Goal: Transaction & Acquisition: Purchase product/service

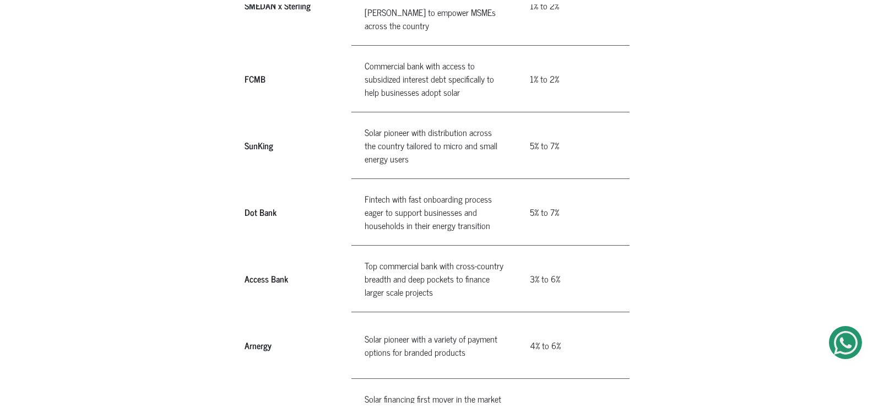
scroll to position [848, 0]
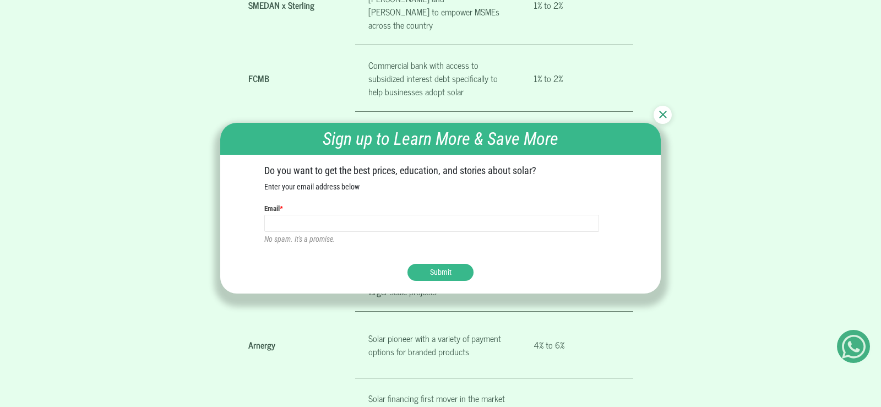
click at [661, 113] on img at bounding box center [663, 115] width 8 height 8
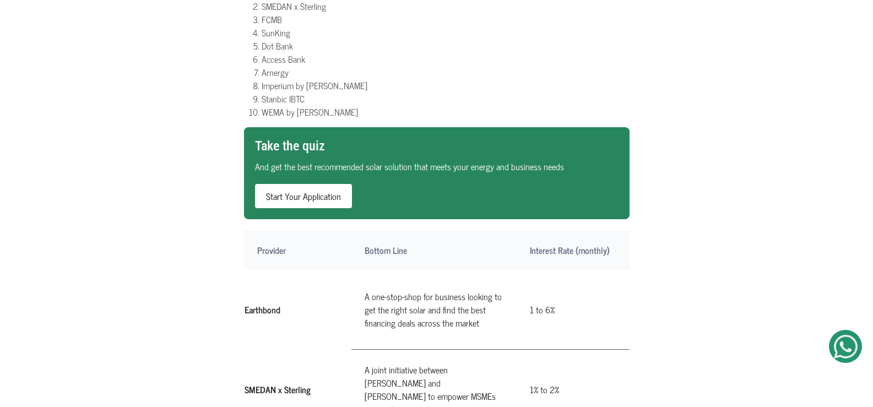
scroll to position [400, 0]
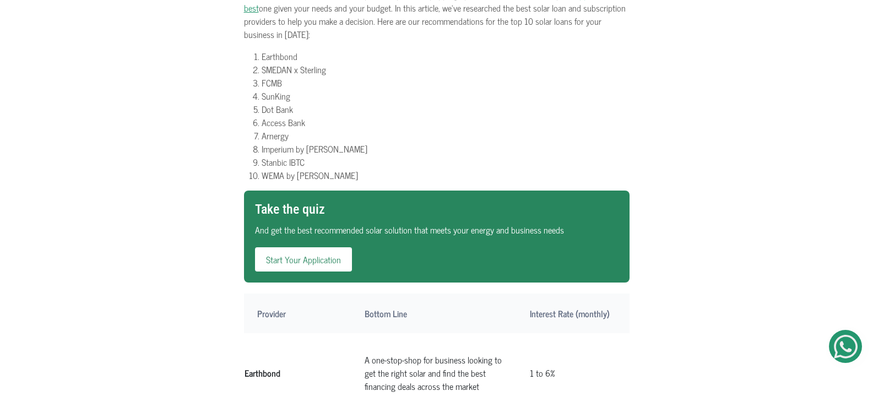
click at [307, 247] on link "Start Your Application" at bounding box center [303, 259] width 97 height 24
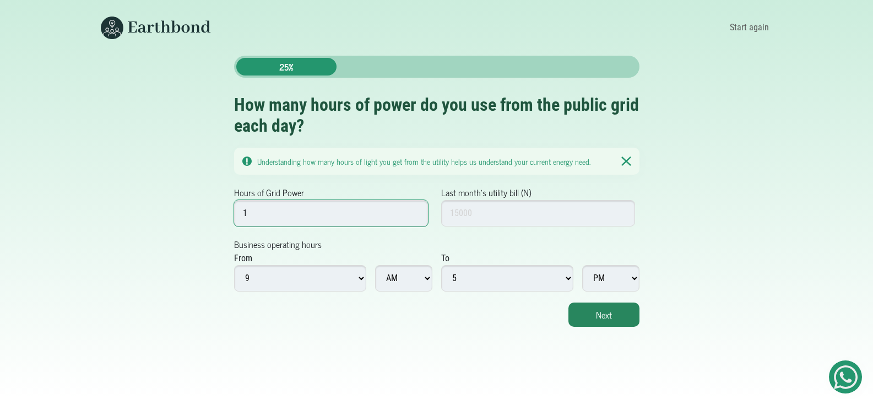
click at [414, 211] on input "1" at bounding box center [331, 213] width 194 height 26
click at [414, 211] on input "2" at bounding box center [331, 213] width 194 height 26
click at [414, 211] on input "3" at bounding box center [331, 213] width 194 height 26
type input "4"
click at [414, 211] on input "4" at bounding box center [331, 213] width 194 height 26
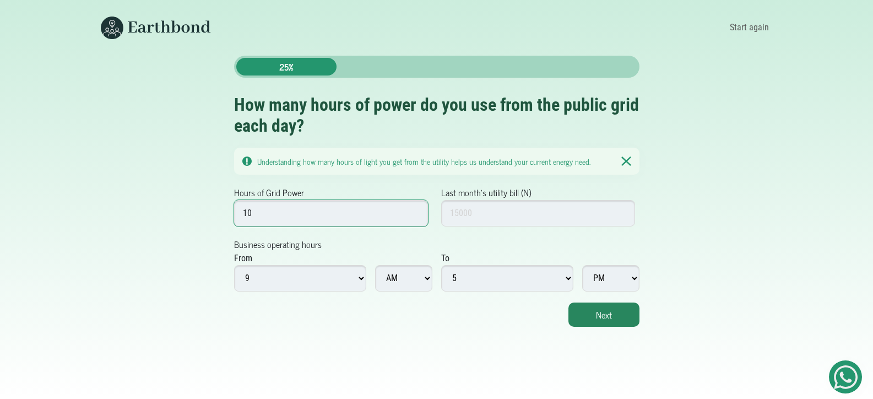
type input "10"
click at [593, 211] on input "Last month's utility bill (N)" at bounding box center [538, 213] width 194 height 26
type input "15000"
click at [361, 279] on select "1 2 3 4 5 6 7 8 9 10 11 12" at bounding box center [300, 278] width 132 height 26
select select "8"
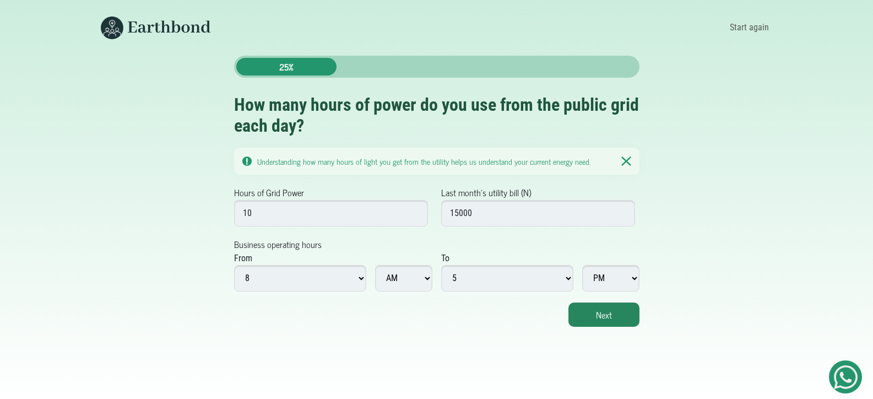
click at [234, 265] on select "1 2 3 4 5 6 7 8 9 10 11 12" at bounding box center [300, 278] width 132 height 26
click at [612, 325] on button "Next" at bounding box center [603, 314] width 71 height 24
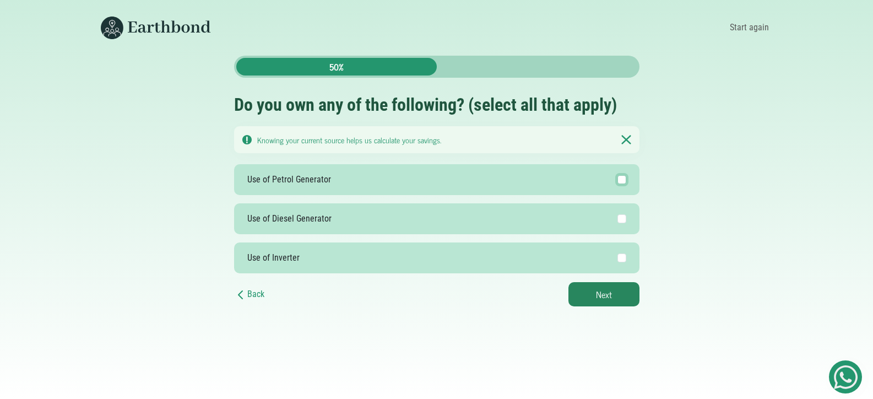
click at [621, 181] on input "Use of Petrol Generator" at bounding box center [621, 179] width 9 height 9
checkbox input "true"
click at [622, 256] on input "Use of Inverter" at bounding box center [621, 257] width 9 height 9
checkbox input "true"
click at [610, 292] on button "Next" at bounding box center [603, 294] width 71 height 24
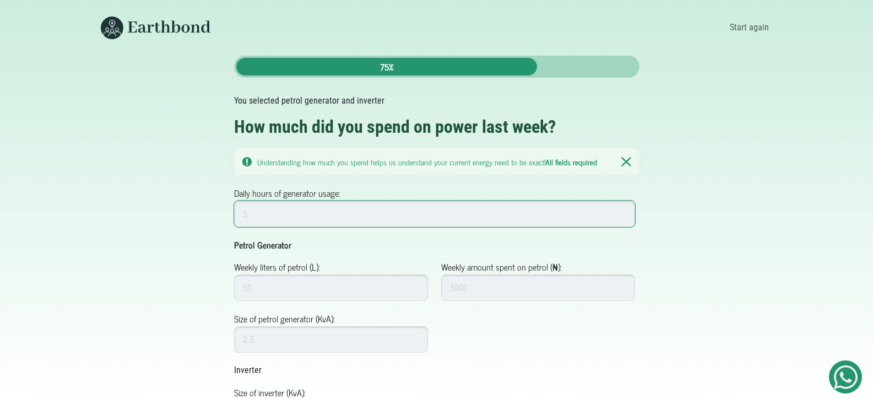
click at [574, 213] on input "Daily hours of generator usage:" at bounding box center [434, 213] width 401 height 26
type input "5"
click at [313, 290] on input "Weekly liters of petrol (L):" at bounding box center [331, 287] width 194 height 26
click at [464, 287] on input "Weekly amount spent on petrol (₦):" at bounding box center [538, 287] width 194 height 26
click at [290, 293] on input "10" at bounding box center [331, 287] width 194 height 26
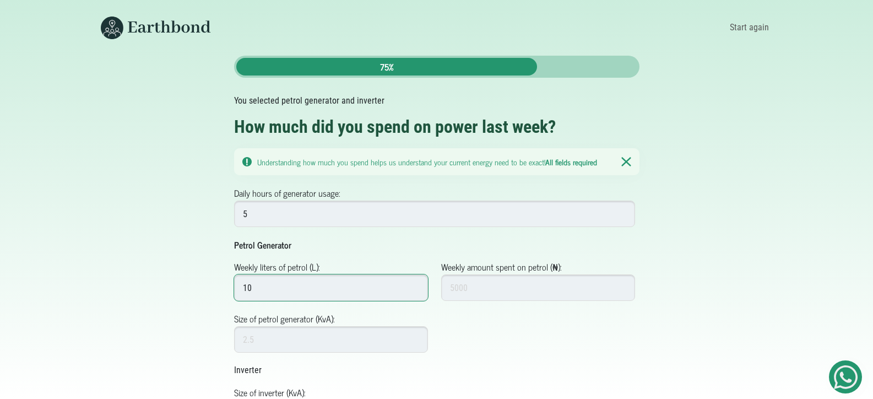
type input "1"
type input "20"
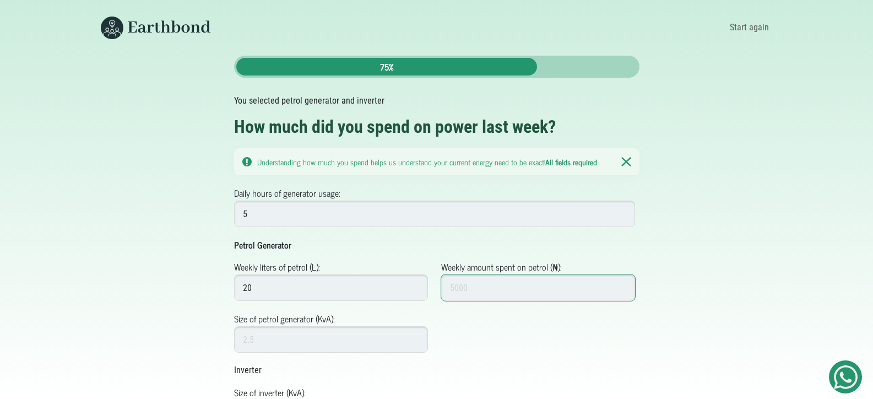
click at [482, 289] on input "Weekly amount spent on petrol (₦):" at bounding box center [538, 287] width 194 height 26
type input "17300"
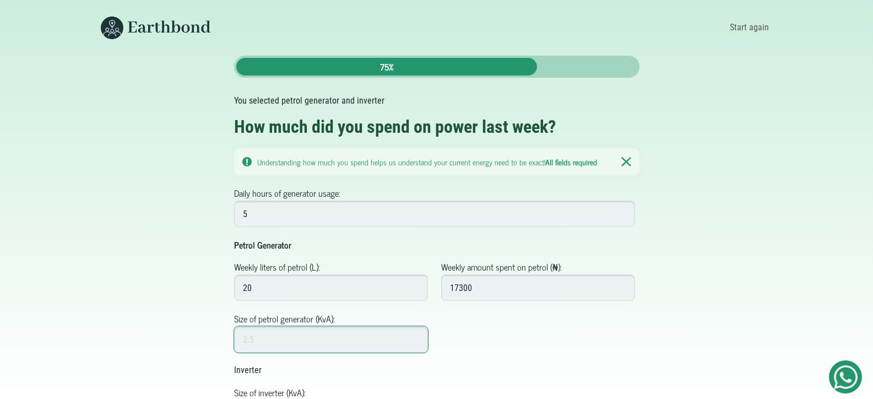
click at [308, 334] on input "Size of petrol generator (KvA):" at bounding box center [331, 339] width 194 height 26
type input "2"
click at [415, 338] on input "1.5" at bounding box center [331, 339] width 194 height 26
click at [415, 338] on input "1.6" at bounding box center [331, 339] width 194 height 26
click at [415, 338] on input "1.7" at bounding box center [331, 339] width 194 height 26
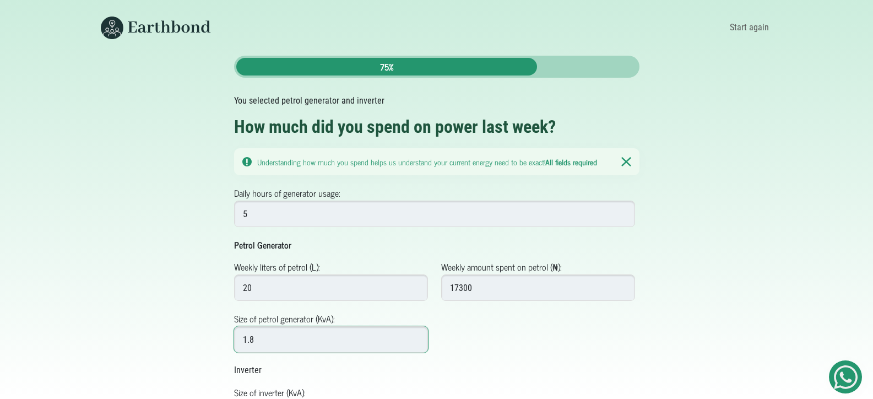
click at [415, 338] on input "1.8" at bounding box center [331, 339] width 194 height 26
click at [415, 338] on input "1.9" at bounding box center [331, 339] width 194 height 26
click at [415, 338] on input "2" at bounding box center [331, 339] width 194 height 26
click at [415, 338] on input "2.1" at bounding box center [331, 339] width 194 height 26
click at [415, 338] on input "2.2" at bounding box center [331, 339] width 194 height 26
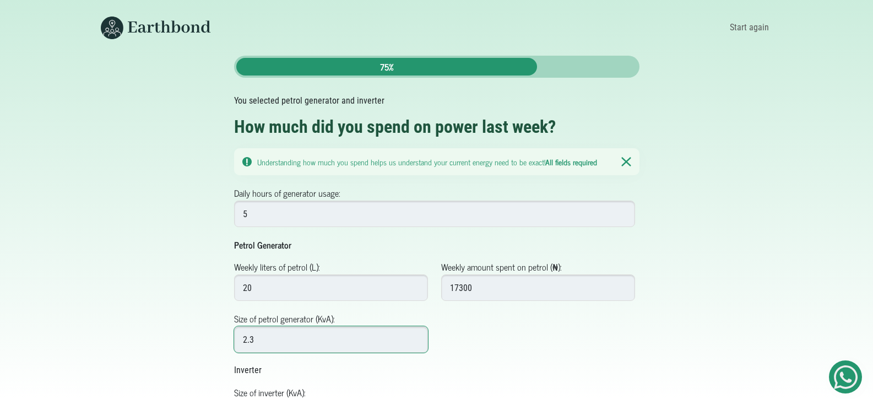
click at [415, 338] on input "2.3" at bounding box center [331, 339] width 194 height 26
click at [415, 338] on input "2.4" at bounding box center [331, 339] width 194 height 26
click at [415, 338] on input "2.5" at bounding box center [331, 339] width 194 height 26
click at [415, 338] on input "2.6" at bounding box center [331, 339] width 194 height 26
click at [415, 338] on input "2.7" at bounding box center [331, 339] width 194 height 26
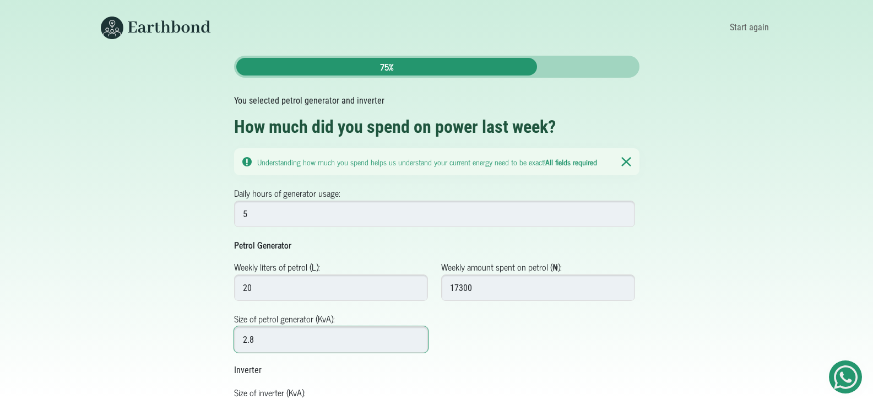
click at [415, 338] on input "2.8" at bounding box center [331, 339] width 194 height 26
click at [415, 338] on input "2.9" at bounding box center [331, 339] width 194 height 26
click at [415, 338] on input "3" at bounding box center [331, 339] width 194 height 26
click at [415, 338] on input "3.1" at bounding box center [331, 339] width 194 height 26
click at [415, 338] on input "3.2" at bounding box center [331, 339] width 194 height 26
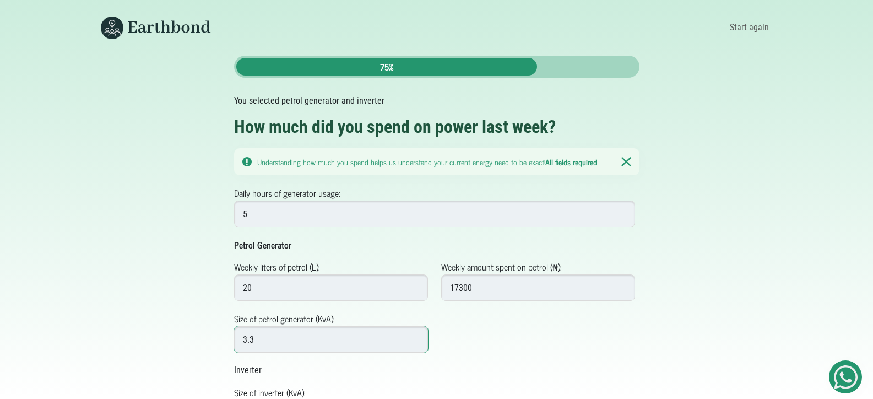
click at [415, 338] on input "3.3" at bounding box center [331, 339] width 194 height 26
click at [415, 338] on input "3.4" at bounding box center [331, 339] width 194 height 26
type input "3.5"
click at [415, 338] on input "3.5" at bounding box center [331, 339] width 194 height 26
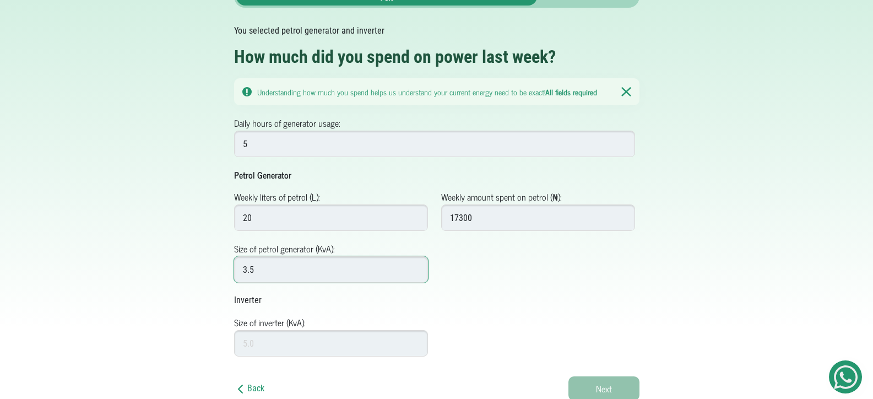
scroll to position [72, 0]
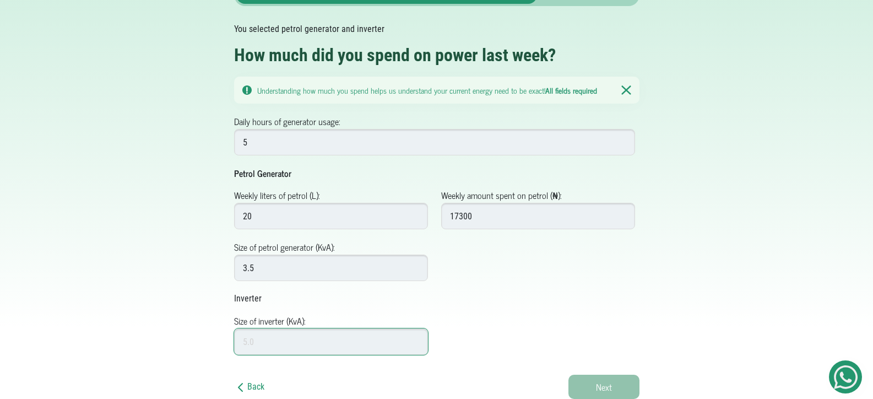
click at [391, 334] on input "Size of inverter (KvA):" at bounding box center [331, 341] width 194 height 26
click at [415, 339] on input "0.5" at bounding box center [331, 341] width 194 height 26
click at [415, 339] on input "0.6" at bounding box center [331, 341] width 194 height 26
click at [415, 339] on input "0.7" at bounding box center [331, 341] width 194 height 26
click at [415, 339] on input "0.8" at bounding box center [331, 341] width 194 height 26
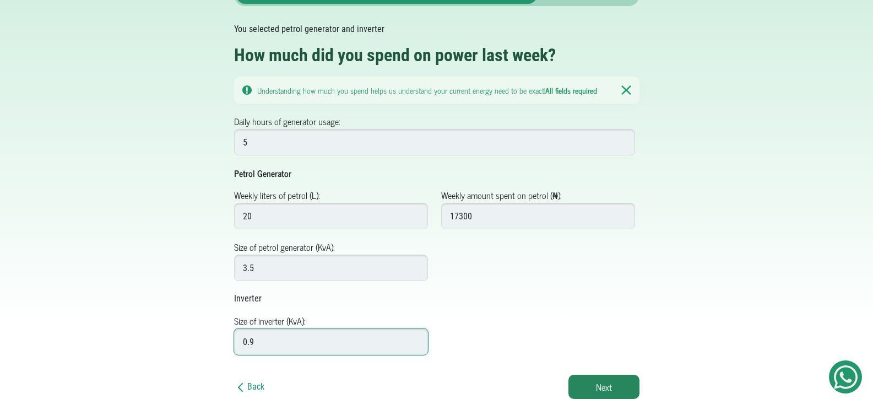
click at [415, 339] on input "0.9" at bounding box center [331, 341] width 194 height 26
click at [415, 339] on input "1" at bounding box center [331, 341] width 194 height 26
click at [415, 339] on input "1.1" at bounding box center [331, 341] width 194 height 26
click at [415, 339] on input "1.2" at bounding box center [331, 341] width 194 height 26
click at [415, 339] on input "1.3" at bounding box center [331, 341] width 194 height 26
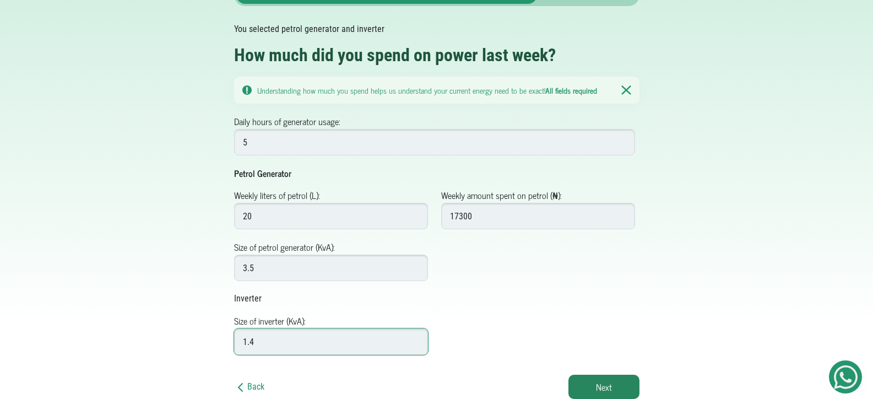
click at [415, 339] on input "1.4" at bounding box center [331, 341] width 194 height 26
click at [415, 339] on input "1.5" at bounding box center [331, 341] width 194 height 26
click at [415, 339] on input "1.6" at bounding box center [331, 341] width 194 height 26
click at [415, 339] on input "1.7" at bounding box center [331, 341] width 194 height 26
click at [415, 339] on input "1.8" at bounding box center [331, 341] width 194 height 26
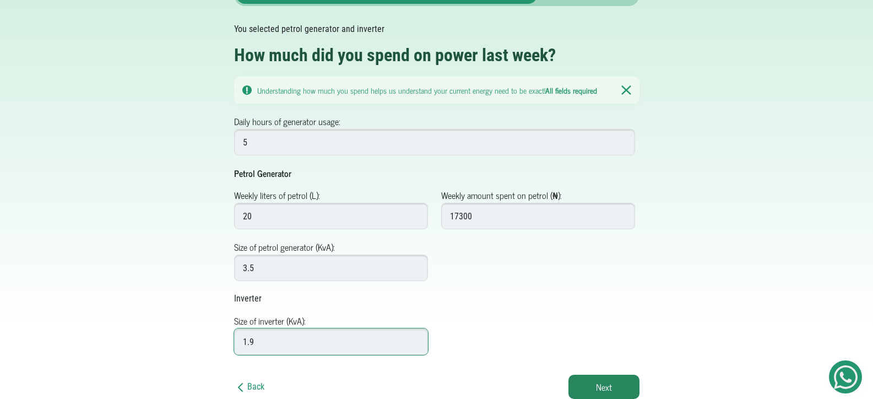
click at [415, 339] on input "1.9" at bounding box center [331, 341] width 194 height 26
click at [415, 339] on input "2" at bounding box center [331, 341] width 194 height 26
click at [415, 339] on input "2.1" at bounding box center [331, 341] width 194 height 26
click at [415, 339] on input "2.2" at bounding box center [331, 341] width 194 height 26
click at [415, 339] on input "2.3" at bounding box center [331, 341] width 194 height 26
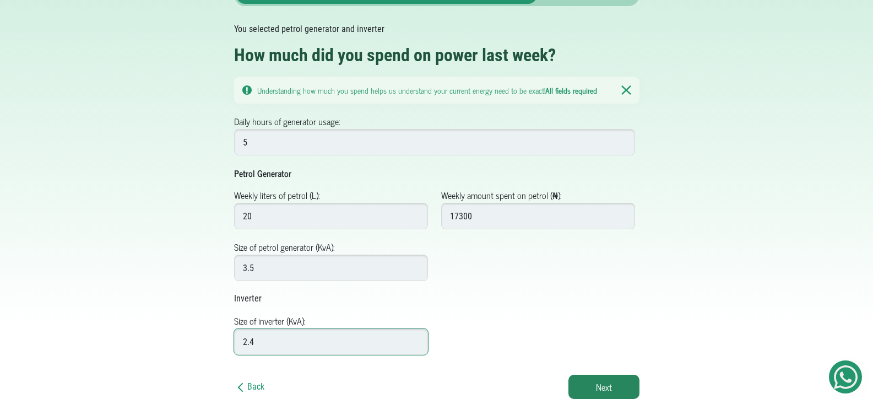
click at [415, 339] on input "2.4" at bounding box center [331, 341] width 194 height 26
click at [415, 339] on input "2.5" at bounding box center [331, 341] width 194 height 26
click at [415, 339] on input "2.6" at bounding box center [331, 341] width 194 height 26
click at [415, 339] on input "2.7" at bounding box center [331, 341] width 194 height 26
click at [415, 339] on input "2.8" at bounding box center [331, 341] width 194 height 26
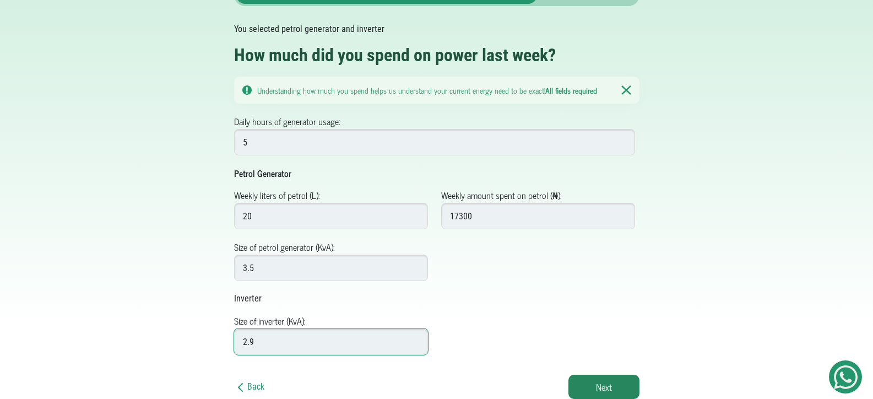
click at [415, 339] on input "2.9" at bounding box center [331, 341] width 194 height 26
click at [415, 339] on input "3" at bounding box center [331, 341] width 194 height 26
click at [415, 339] on input "3.1" at bounding box center [331, 341] width 194 height 26
click at [415, 339] on input "3.2" at bounding box center [331, 341] width 194 height 26
click at [415, 339] on input "3.3" at bounding box center [331, 341] width 194 height 26
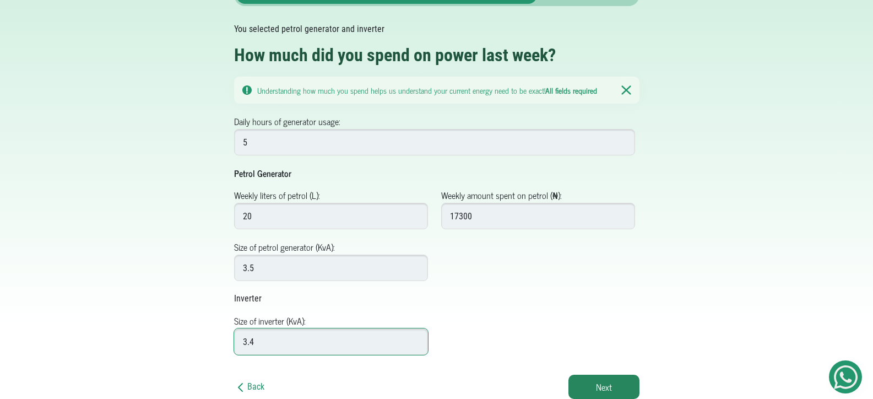
click at [415, 339] on input "3.4" at bounding box center [331, 341] width 194 height 26
click at [415, 339] on input "3.5" at bounding box center [331, 341] width 194 height 26
click at [415, 339] on input "3.6" at bounding box center [331, 341] width 194 height 26
click at [415, 339] on input "3.7" at bounding box center [331, 341] width 194 height 26
click at [415, 339] on input "3.8" at bounding box center [331, 341] width 194 height 26
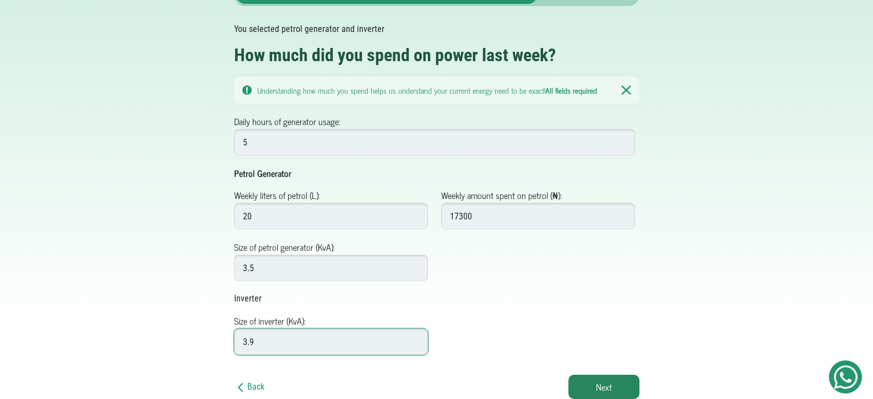
click at [415, 339] on input "3.9" at bounding box center [331, 341] width 194 height 26
click at [415, 339] on input "4" at bounding box center [331, 341] width 194 height 26
click at [415, 339] on input "4.1" at bounding box center [331, 341] width 194 height 26
click at [415, 339] on input "4.2" at bounding box center [331, 341] width 194 height 26
click at [415, 339] on input "4.3" at bounding box center [331, 341] width 194 height 26
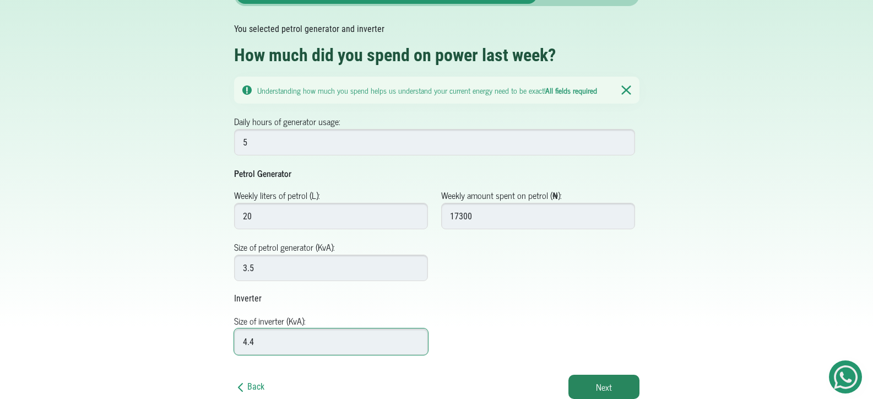
click at [415, 339] on input "4.4" at bounding box center [331, 341] width 194 height 26
click at [415, 339] on input "4.5" at bounding box center [331, 341] width 194 height 26
click at [415, 339] on input "4.6" at bounding box center [331, 341] width 194 height 26
click at [415, 339] on input "4.7" at bounding box center [331, 341] width 194 height 26
click at [415, 339] on input "4.8" at bounding box center [331, 341] width 194 height 26
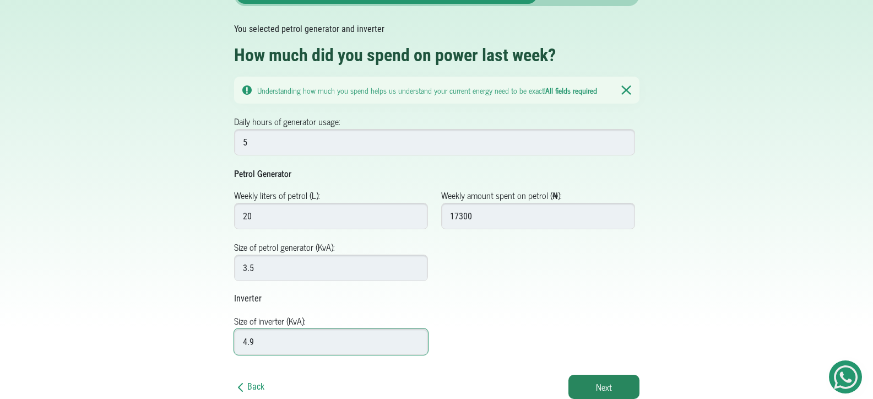
click at [415, 339] on input "4.9" at bounding box center [331, 341] width 194 height 26
type input "5"
click at [415, 339] on input "5" at bounding box center [331, 341] width 194 height 26
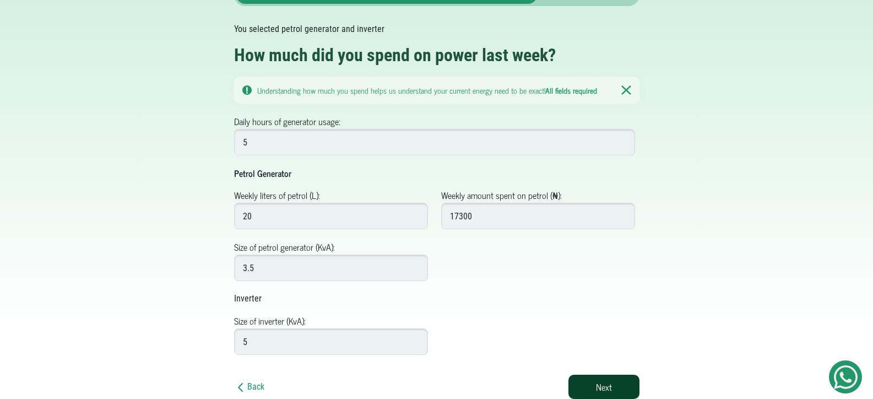
click at [621, 376] on button "Next" at bounding box center [603, 386] width 71 height 24
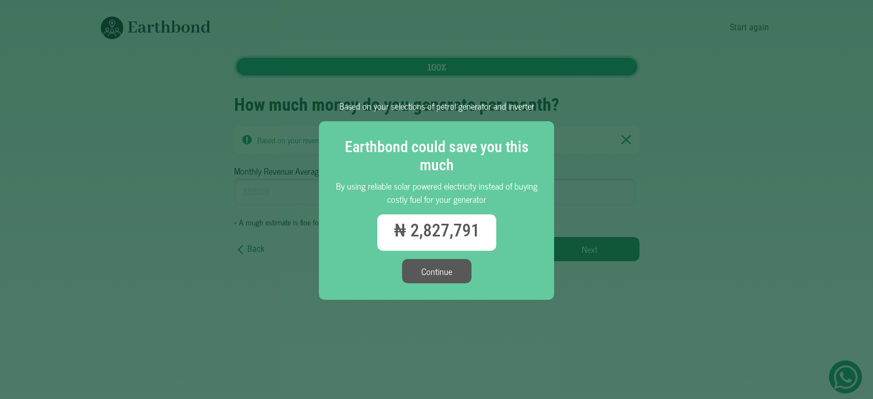
click at [460, 269] on button "Continue" at bounding box center [436, 271] width 69 height 24
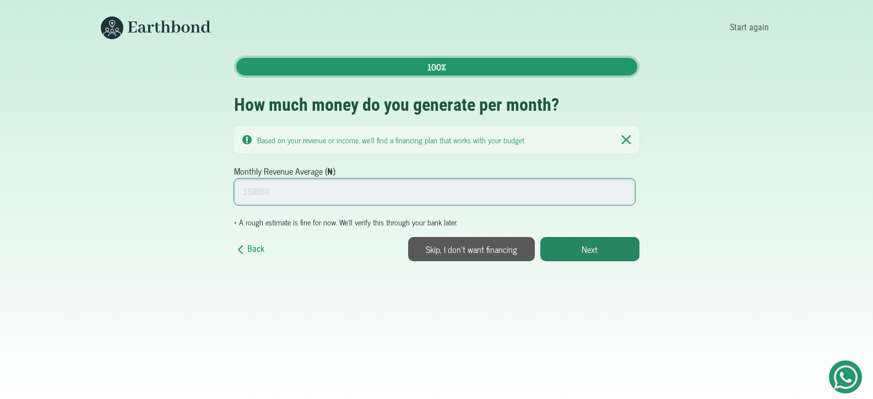
click at [338, 186] on input "Monthly Revenue Average (₦):" at bounding box center [434, 191] width 401 height 26
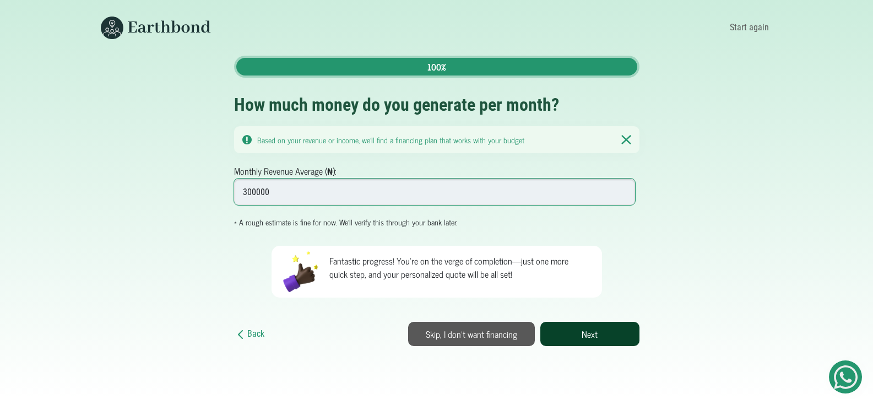
type input "300000"
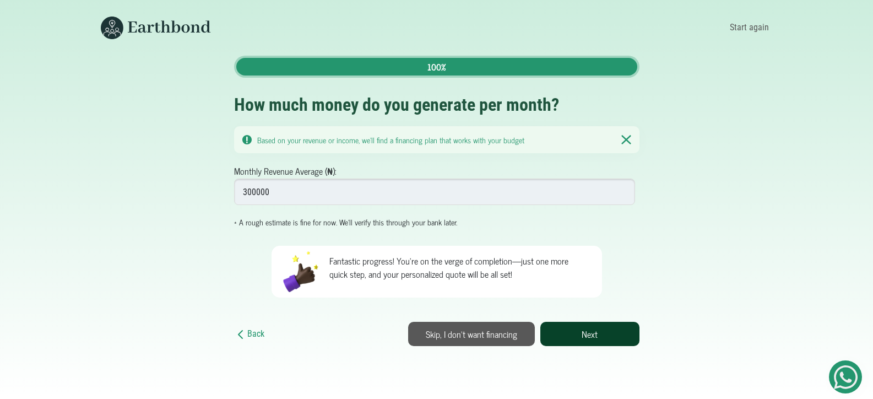
click at [571, 333] on button "Next" at bounding box center [589, 334] width 99 height 24
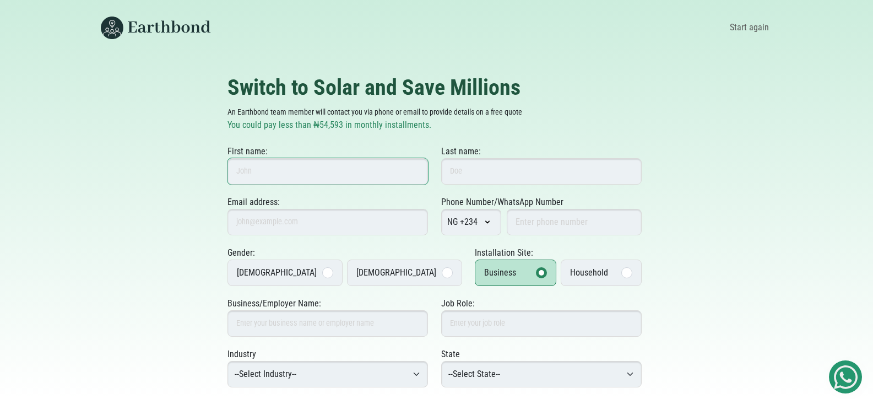
click at [347, 173] on input "First name:" at bounding box center [327, 171] width 200 height 26
type input "Opeyemi"
click at [489, 163] on input "Last name:" at bounding box center [541, 171] width 200 height 26
type input "Ekundayo"
click at [370, 223] on input "Email address:" at bounding box center [327, 222] width 200 height 26
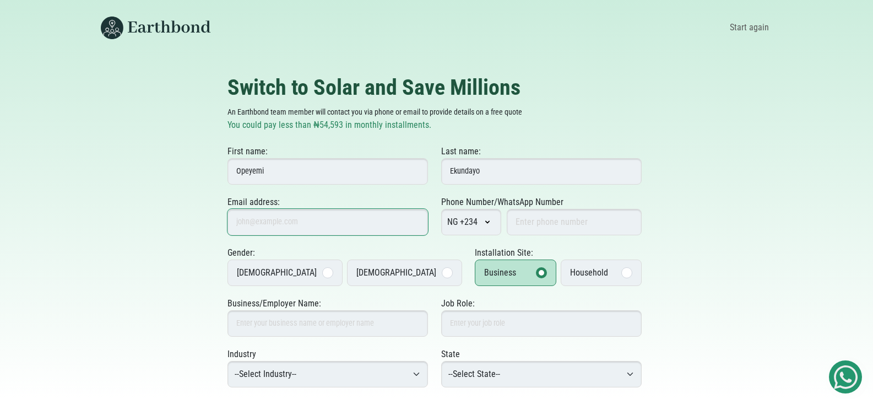
type input "[EMAIL_ADDRESS][DOMAIN_NAME]"
click at [542, 221] on input "Phone Number/WhatsApp Number" at bounding box center [574, 222] width 135 height 26
type input "8130395235"
click at [373, 271] on label "Female" at bounding box center [404, 272] width 115 height 26
click at [0, 0] on input "Female" at bounding box center [0, 0] width 0 height 0
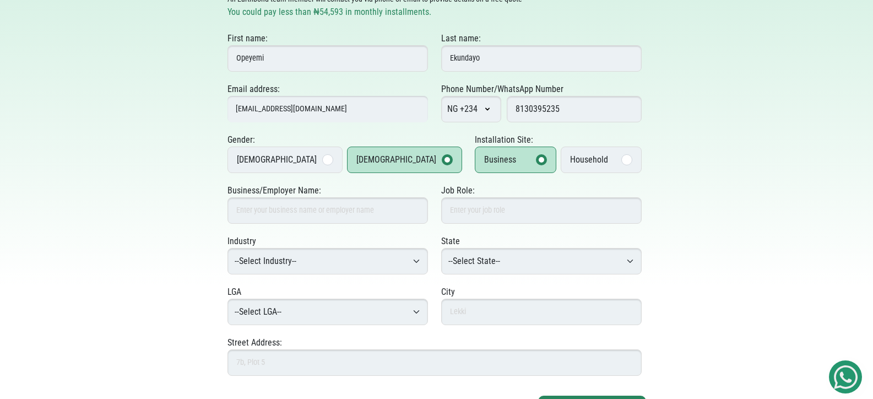
scroll to position [114, 0]
click at [601, 159] on label "Household" at bounding box center [601, 158] width 81 height 26
click at [0, 0] on input "Household" at bounding box center [0, 0] width 0 height 0
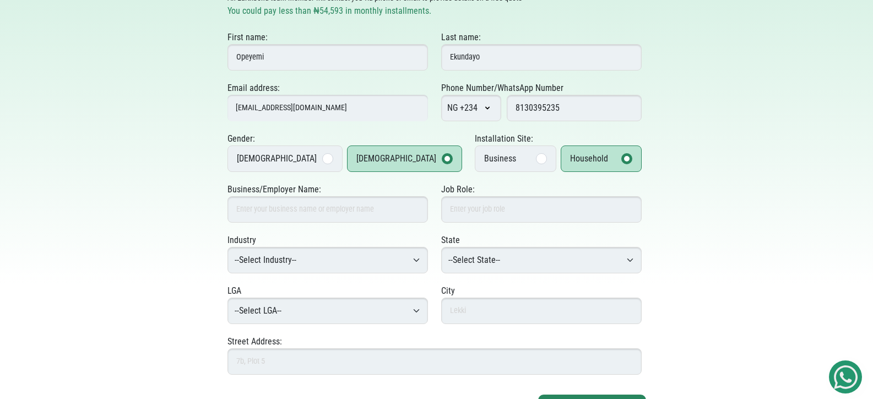
click at [512, 156] on label "Business" at bounding box center [515, 158] width 81 height 26
click at [0, 0] on input "Business" at bounding box center [0, 0] width 0 height 0
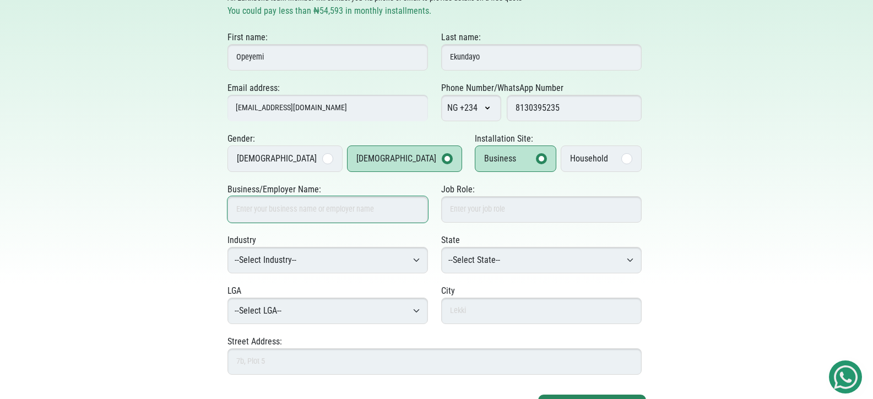
click at [387, 216] on input "Business/Employer Name:" at bounding box center [327, 209] width 200 height 26
type input "[PERSON_NAME]"
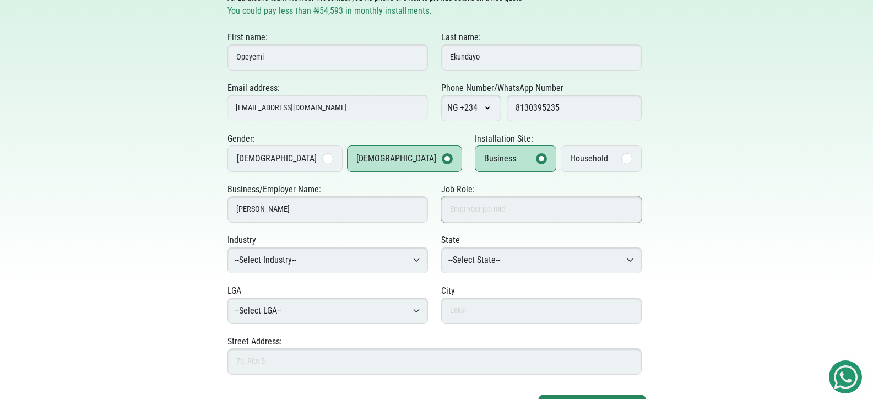
click at [467, 209] on input "Job Role:" at bounding box center [541, 209] width 200 height 26
type input "Product Manager"
click at [579, 155] on div "Household" at bounding box center [589, 158] width 38 height 13
click at [0, 0] on input "Household" at bounding box center [0, 0] width 0 height 0
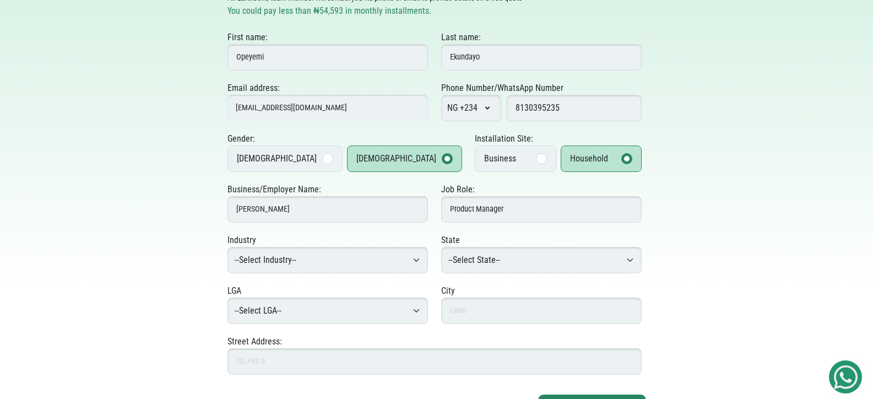
click at [341, 253] on select "--Select Industry-- Agriculture Agro-Processing Advertising & Public Relations …" at bounding box center [327, 260] width 200 height 26
click at [339, 272] on select "--Select Industry-- Agriculture Agro-Processing Advertising & Public Relations …" at bounding box center [327, 260] width 200 height 26
click at [349, 257] on select "--Select Industry-- Agriculture Agro-Processing Advertising & Public Relations …" at bounding box center [327, 260] width 200 height 26
select select "Fintech & Digital Payments"
click at [227, 247] on select "--Select Industry-- Agriculture Agro-Processing Advertising & Public Relations …" at bounding box center [327, 260] width 200 height 26
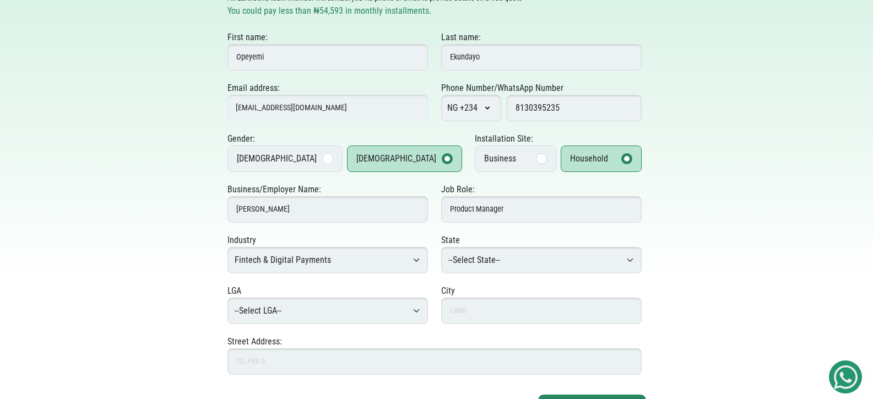
click at [345, 260] on select "--Select Industry-- Agriculture Agro-Processing Advertising & Public Relations …" at bounding box center [327, 260] width 200 height 26
click at [507, 210] on input "Product Manager" at bounding box center [541, 209] width 200 height 26
type input "P"
type input "concierge Services"
click at [389, 264] on select "--Select Industry-- Agriculture Agro-Processing Advertising & Public Relations …" at bounding box center [327, 260] width 200 height 26
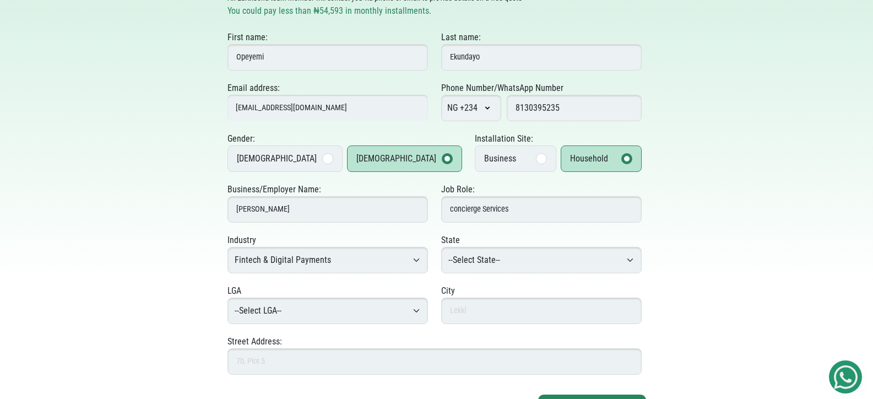
select select "Food & Beverage"
click at [227, 247] on select "--Select Industry-- Agriculture Agro-Processing Advertising & Public Relations …" at bounding box center [327, 260] width 200 height 26
click at [499, 254] on select "--Select State-- Abia Adamawa Akwa Ibom Anambra Bauchi Bayelsa Benue Borno Cros…" at bounding box center [541, 260] width 200 height 26
select select "Lagos"
click at [441, 247] on select "--Select State-- Abia Adamawa Akwa Ibom Anambra Bauchi Bayelsa Benue Borno Cros…" at bounding box center [541, 260] width 200 height 26
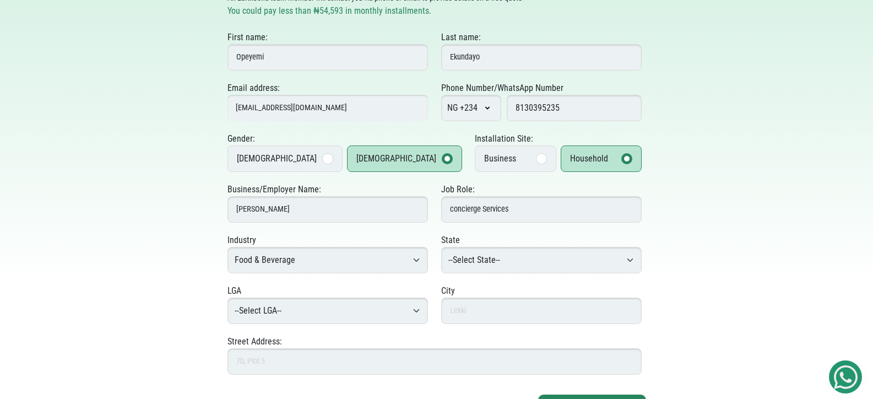
click at [352, 307] on select "--Select LGA-- Agege Ajeromi-Ifelodun Alimosho Amuwo-Odofin Apapa Badagry Epe E…" at bounding box center [327, 310] width 200 height 26
select select "Kosofe"
click at [227, 297] on select "--Select LGA-- Agege Ajeromi-Ifelodun Alimosho Amuwo-Odofin Apapa Badagry Epe E…" at bounding box center [327, 310] width 200 height 26
click at [485, 309] on input "text" at bounding box center [541, 310] width 200 height 26
type input "l"
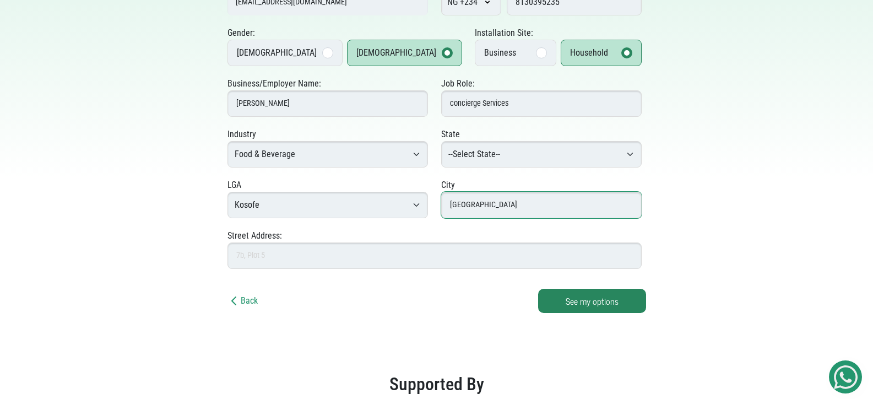
scroll to position [220, 0]
type input "Lagos"
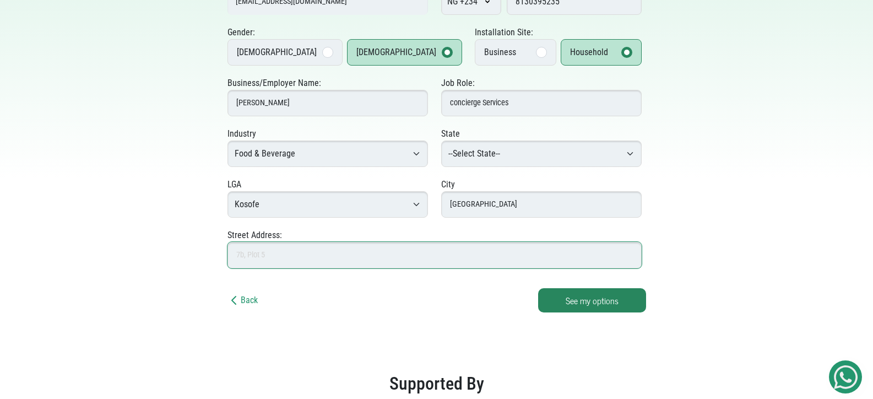
click at [444, 256] on input "Street Address:" at bounding box center [434, 255] width 414 height 26
type input "@"
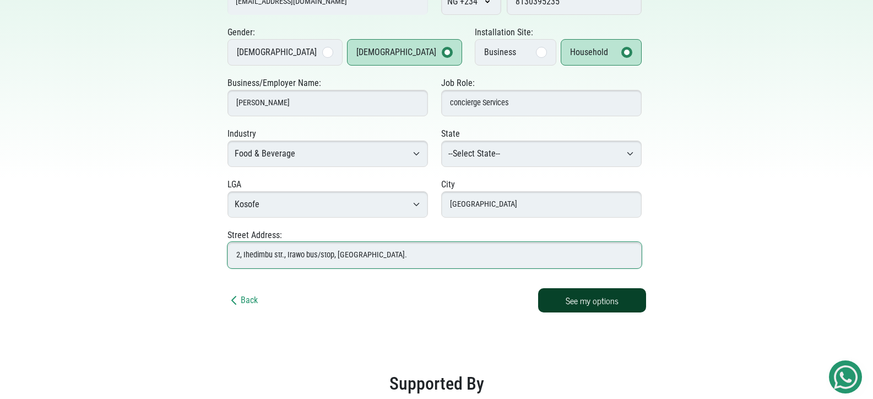
type input "2, Ihedimbu str., Irawo bus/stop, Ikorodu rd."
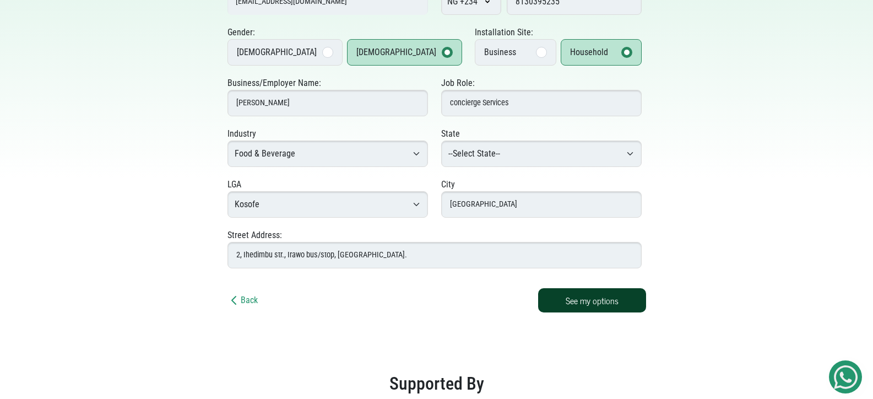
click at [611, 298] on button "See my options" at bounding box center [592, 300] width 108 height 24
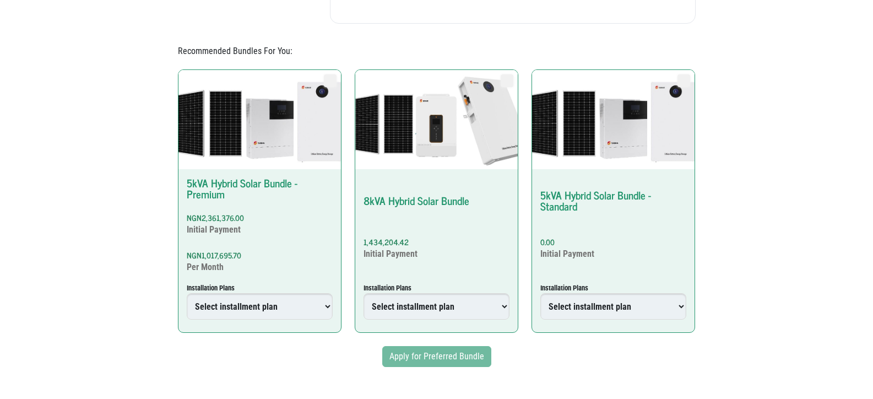
scroll to position [623, 0]
click at [682, 294] on select "Select installment plan Upfront Plan 12 Months Plan 18 Months Plan 24 Months Pl…" at bounding box center [613, 306] width 146 height 26
select select "4739067000004845198"
radio input "true"
click at [541, 293] on select "Select installment plan Upfront Plan 12 Months Plan 18 Months Plan 24 Months Pl…" at bounding box center [613, 306] width 146 height 26
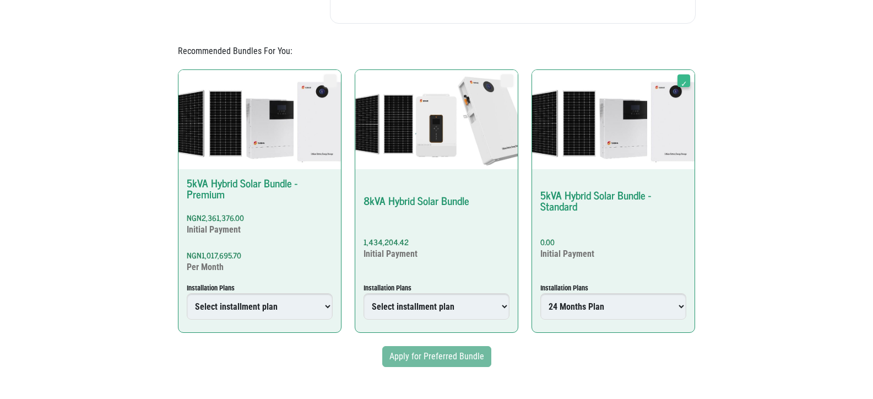
type input "4739067000004845198"
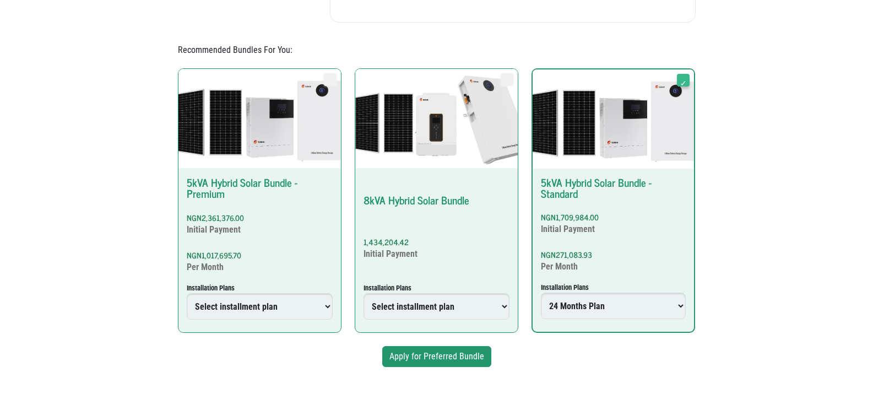
click at [660, 294] on select "Select installment plan Upfront Plan 12 Months Plan 18 Months Plan 24 Months Pl…" at bounding box center [613, 305] width 145 height 26
select select "4739067000004845192"
click at [541, 292] on select "Select installment plan Upfront Plan 12 Months Plan 18 Months Plan 24 Months Pl…" at bounding box center [613, 305] width 145 height 26
type input "4739067000004845192"
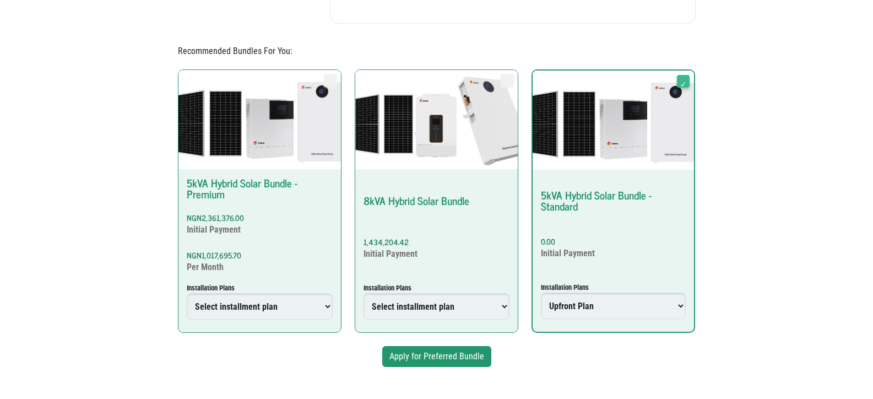
click at [603, 297] on select "Select installment plan Upfront Plan 12 Months Plan 18 Months Plan 24 Months Pl…" at bounding box center [613, 305] width 145 height 26
select select "4739067000004845206"
click at [541, 292] on select "Select installment plan Upfront Plan 12 Months Plan 18 Months Plan 24 Months Pl…" at bounding box center [613, 305] width 145 height 26
type input "4739067000004845206"
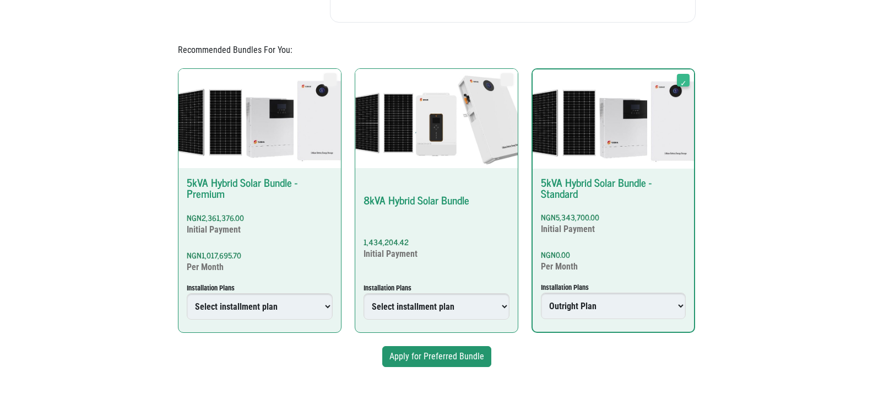
click at [333, 296] on div "NGN2,361,376.00 Initial Payment NGN1,017,695.70 Per Month Installation Plans Se…" at bounding box center [259, 266] width 162 height 124
click at [324, 73] on input "5kVA Hybrid Solar Bundle - Premium NGN2,361,376.00 Initial Payment NGN1,017,695…" at bounding box center [323, 73] width 1 height 1
radio input "true"
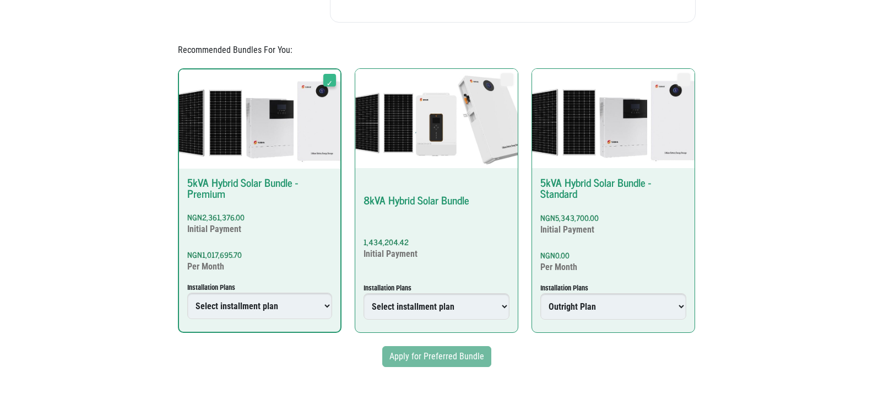
click at [326, 296] on select "Select installment plan 6 Months Plan 12 Months Plan 18 Months Plan 24 Months P…" at bounding box center [259, 305] width 145 height 26
select select "4739067000004845360"
click at [187, 292] on select "Select installment plan 6 Months Plan 12 Months Plan 18 Months Plan 24 Months P…" at bounding box center [259, 305] width 145 height 26
type input "4739067000004845360"
click at [405, 302] on select "Select installment plan 6 Months Plan 18 Months Plan 24 Months Plan 12 Months P…" at bounding box center [436, 306] width 146 height 26
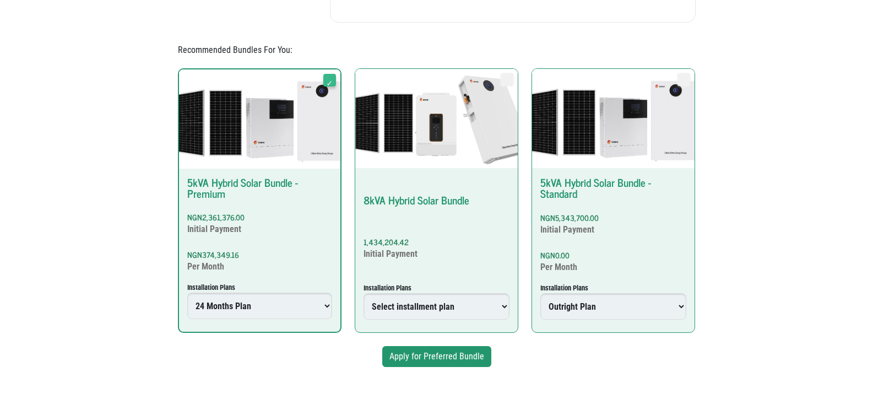
click at [297, 303] on select "Select installment plan 6 Months Plan 12 Months Plan 18 Months Plan 24 Months P…" at bounding box center [259, 305] width 145 height 26
select select "select-installment-plan"
click at [187, 292] on select "Select installment plan 6 Months Plan 12 Months Plan 18 Months Plan 24 Months P…" at bounding box center [259, 305] width 145 height 26
click at [415, 294] on select "Select installment plan 6 Months Plan 18 Months Plan 24 Months Plan 12 Months P…" at bounding box center [436, 306] width 146 height 26
select select "4739067000004843878"
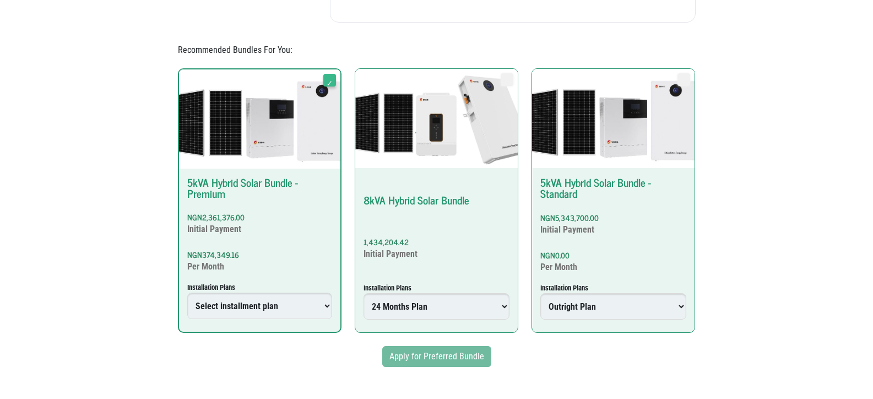
radio input "true"
click at [363, 293] on select "Select installment plan 6 Months Plan 18 Months Plan 24 Months Plan 12 Months P…" at bounding box center [436, 306] width 146 height 26
type input "4739067000004843878"
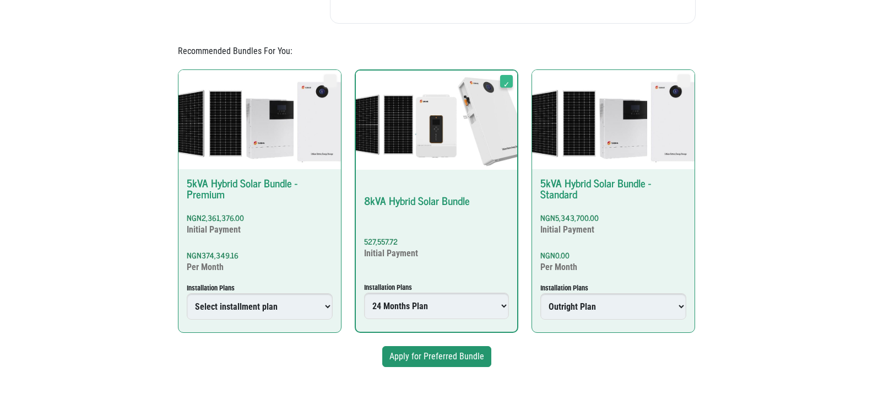
click at [495, 296] on select "Select installment plan 6 Months Plan 18 Months Plan 24 Months Plan 12 Months P…" at bounding box center [436, 305] width 145 height 26
select select "select-installment-plan"
click at [364, 292] on select "Select installment plan 6 Months Plan 18 Months Plan 24 Months Plan 12 Months P…" at bounding box center [436, 305] width 145 height 26
click at [576, 293] on select "Select installment plan Upfront Plan 12 Months Plan 18 Months Plan 24 Months Pl…" at bounding box center [613, 306] width 146 height 26
select select "4739067000004845194"
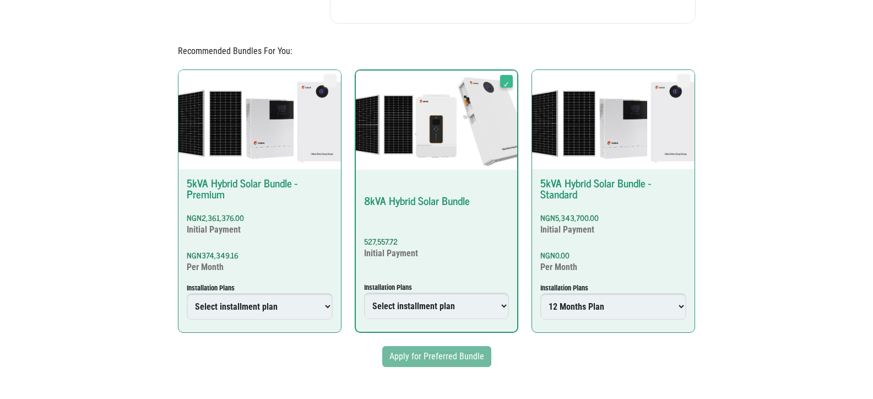
radio input "true"
click at [541, 293] on select "Select installment plan Upfront Plan 12 Months Plan 18 Months Plan 24 Months Pl…" at bounding box center [613, 306] width 146 height 26
type input "4739067000004845194"
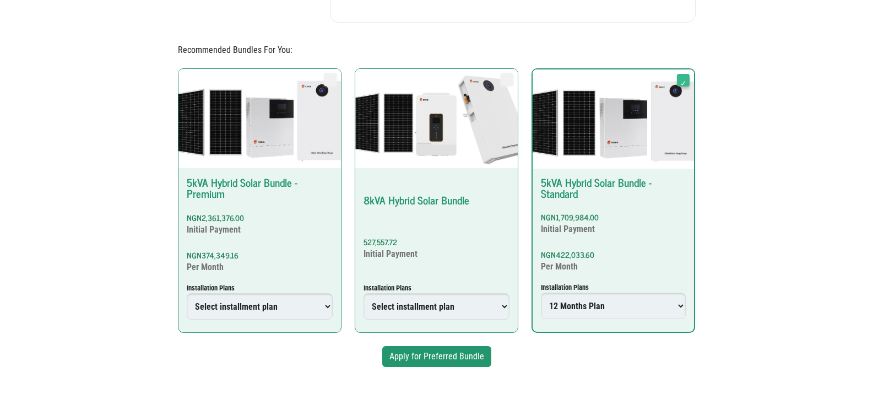
click at [564, 300] on select "Select installment plan Upfront Plan 12 Months Plan 18 Months Plan 24 Months Pl…" at bounding box center [613, 305] width 145 height 26
select select "4739067000004845204"
click at [541, 292] on select "Select installment plan Upfront Plan 12 Months Plan 18 Months Plan 24 Months Pl…" at bounding box center [613, 305] width 145 height 26
type input "4739067000004845204"
click at [571, 298] on select "Select installment plan Upfront Plan 12 Months Plan 18 Months Plan 24 Months Pl…" at bounding box center [613, 305] width 145 height 26
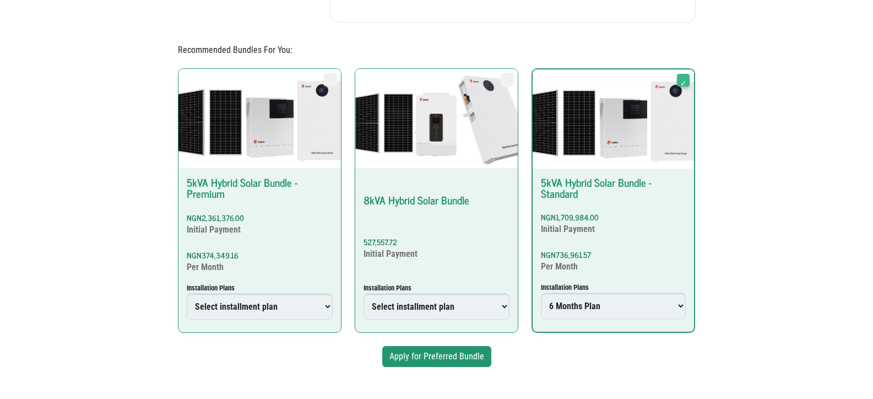
select select "4739067000004845198"
click at [541, 292] on select "Select installment plan Upfront Plan 12 Months Plan 18 Months Plan 24 Months Pl…" at bounding box center [613, 305] width 145 height 26
type input "4739067000004845198"
click at [454, 357] on button "Apply for Preferred Bundle" at bounding box center [436, 356] width 109 height 21
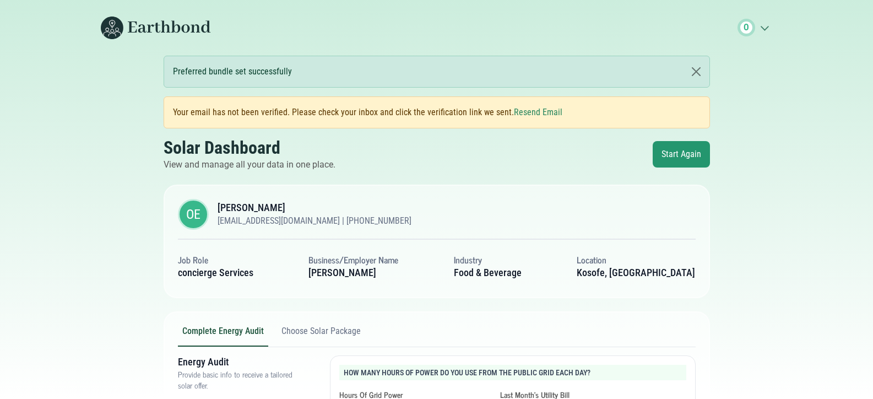
click at [528, 111] on button "Resend Email" at bounding box center [538, 112] width 48 height 13
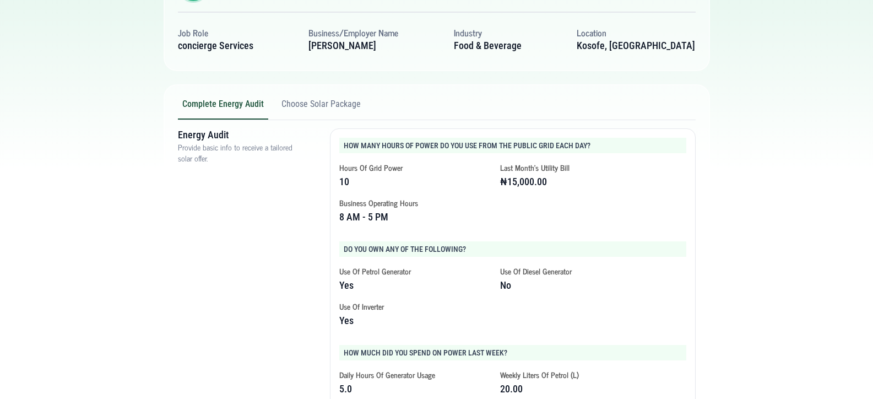
scroll to position [260, 0]
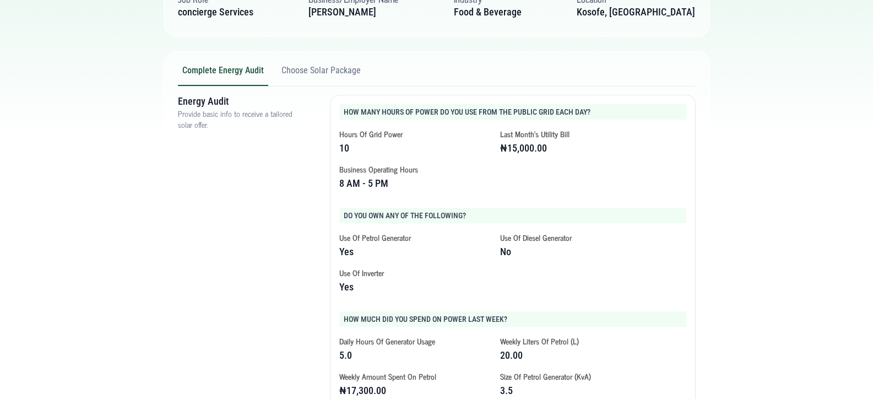
click at [453, 198] on div "Hours of Grid Power 10 Last month's utility bill ₦15,000.00 Business operating …" at bounding box center [512, 158] width 347 height 79
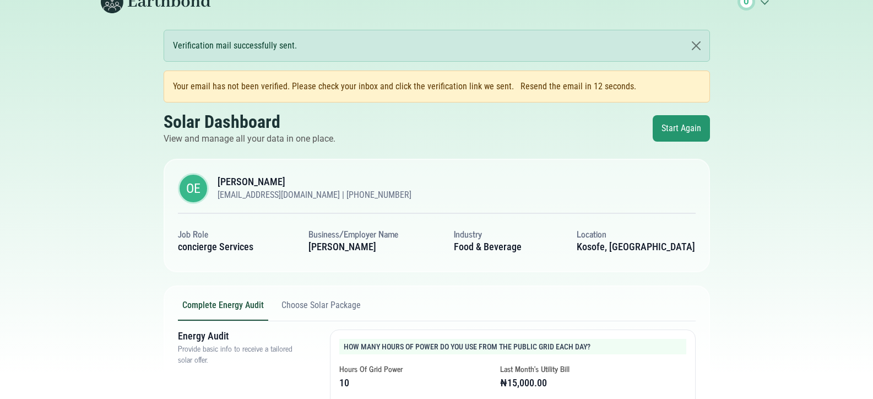
scroll to position [0, 0]
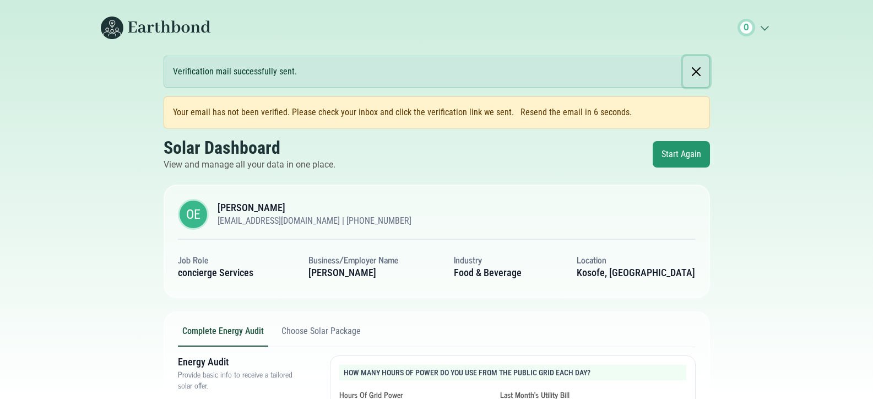
click at [703, 72] on button "Close" at bounding box center [696, 71] width 26 height 31
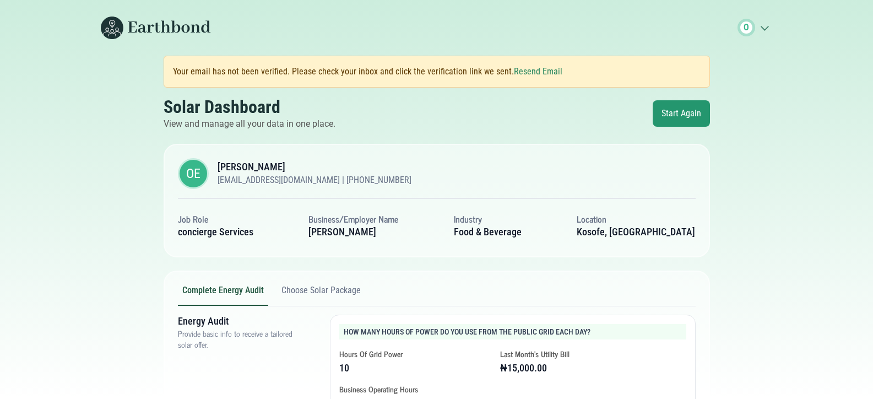
click at [323, 292] on button "Choose Solar Package" at bounding box center [321, 295] width 88 height 21
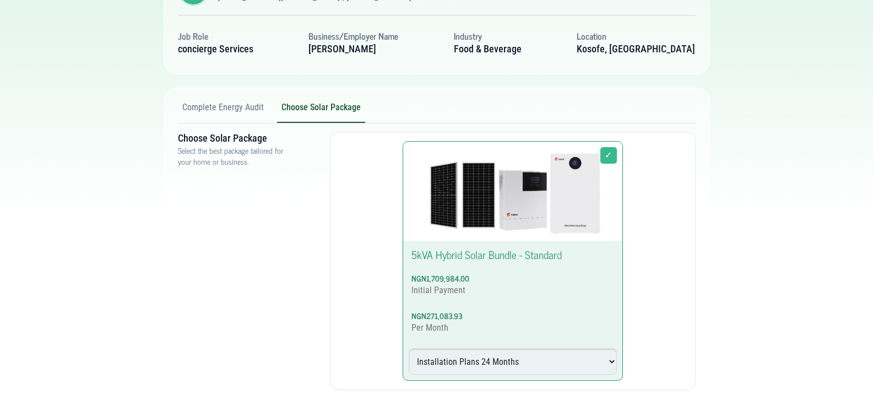
scroll to position [206, 0]
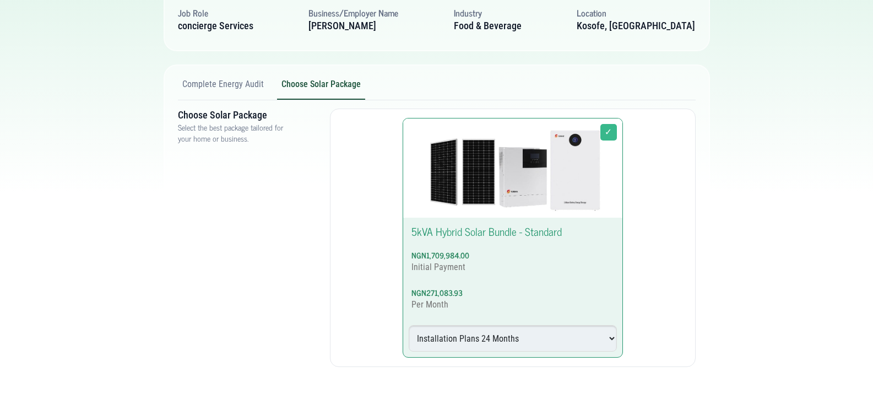
click at [248, 87] on button "Complete Energy Audit" at bounding box center [223, 89] width 90 height 21
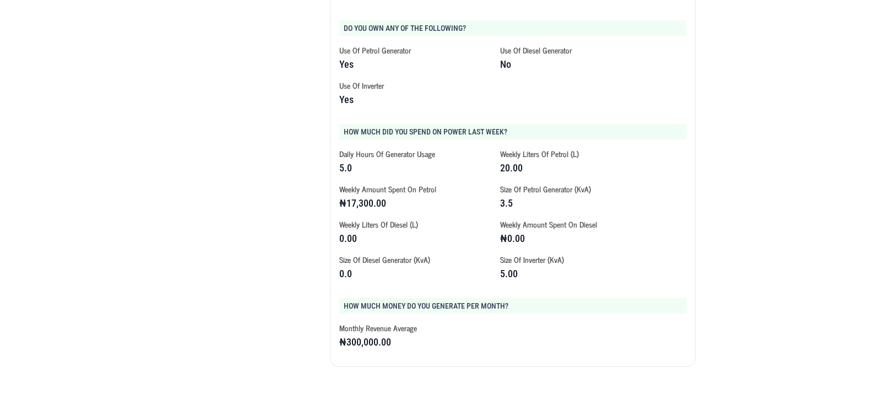
scroll to position [0, 0]
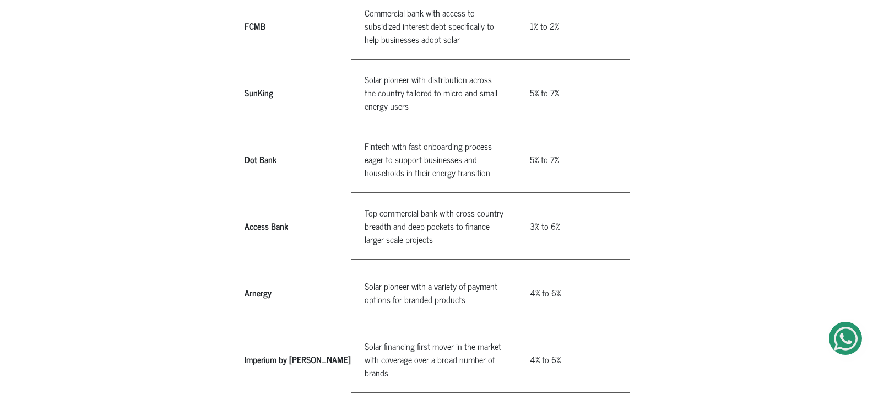
scroll to position [896, 0]
click at [271, 208] on th "Access Bank" at bounding box center [297, 225] width 107 height 67
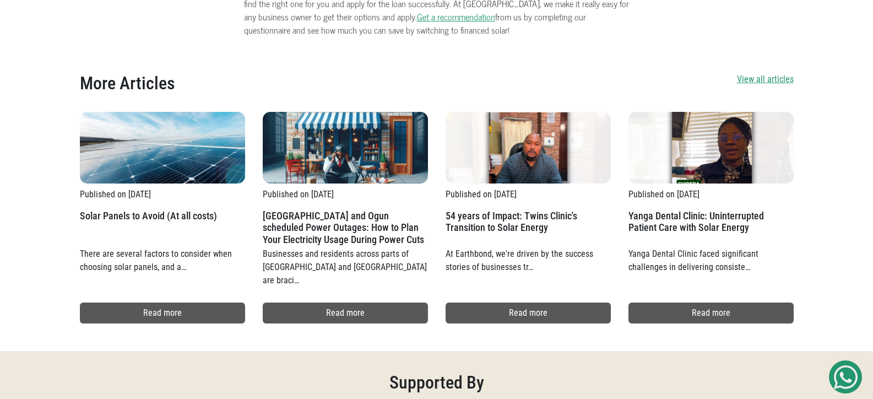
scroll to position [1905, 0]
